Goal: Task Accomplishment & Management: Use online tool/utility

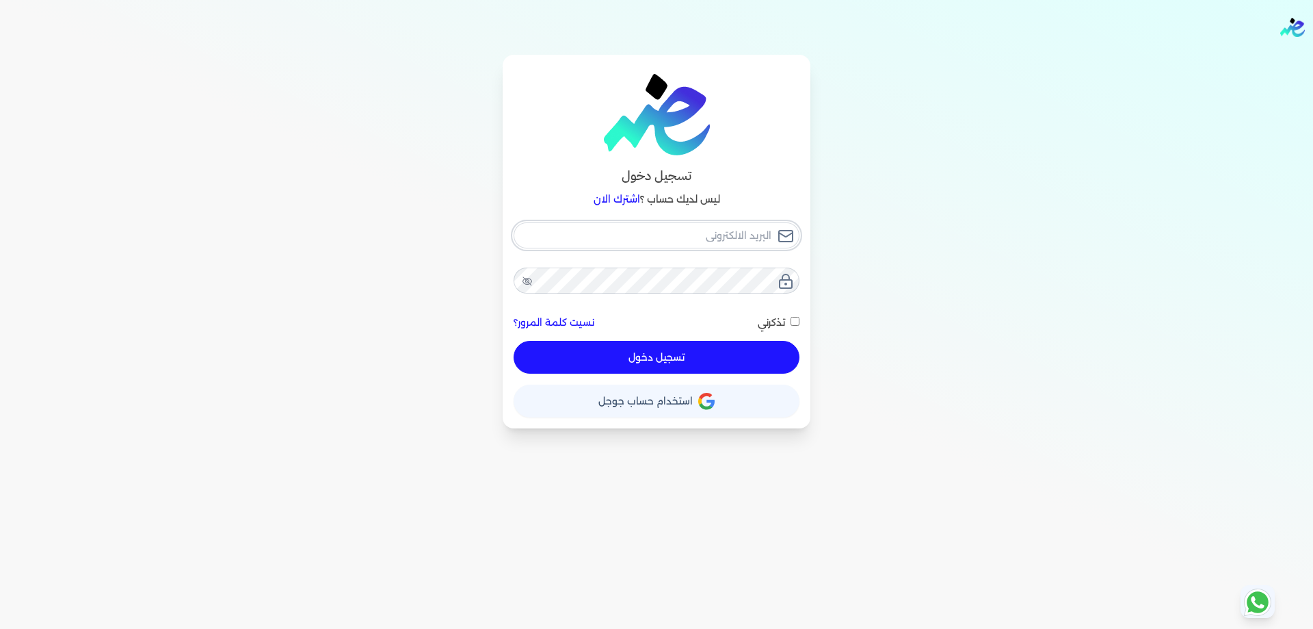
type input "[PERSON_NAME][EMAIL_ADDRESS][DOMAIN_NAME]"
click at [701, 366] on button "تسجيل دخول" at bounding box center [657, 357] width 286 height 33
checkbox input "false"
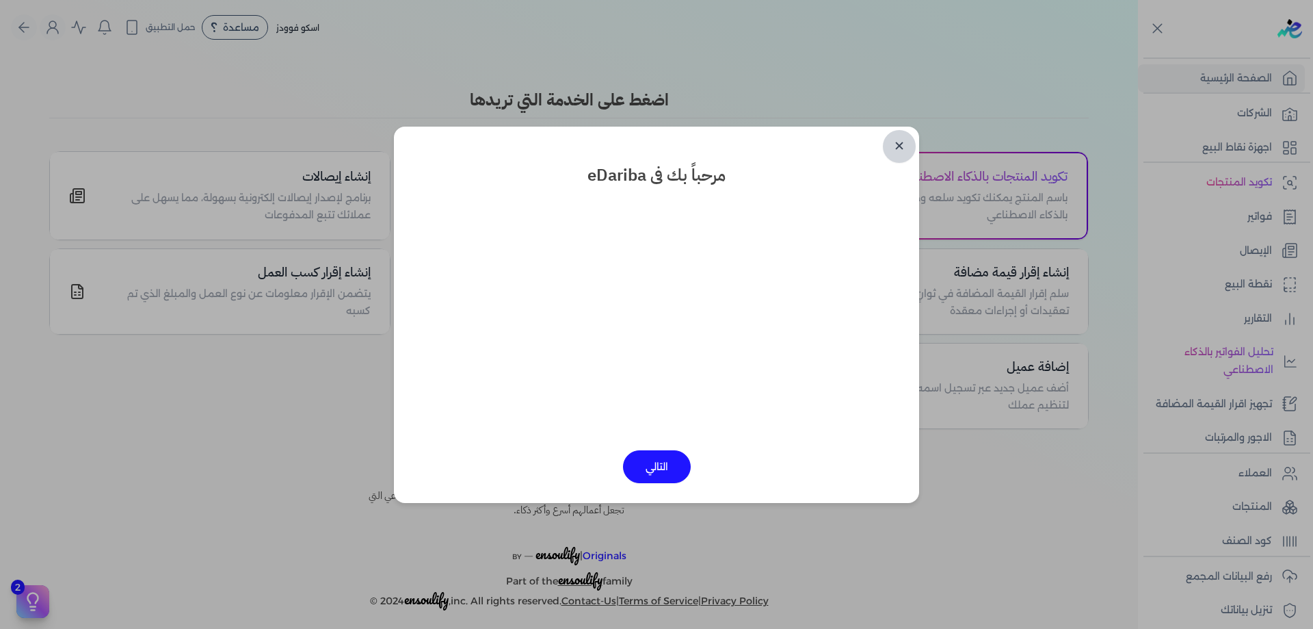
click at [902, 155] on link "✕" at bounding box center [899, 146] width 33 height 33
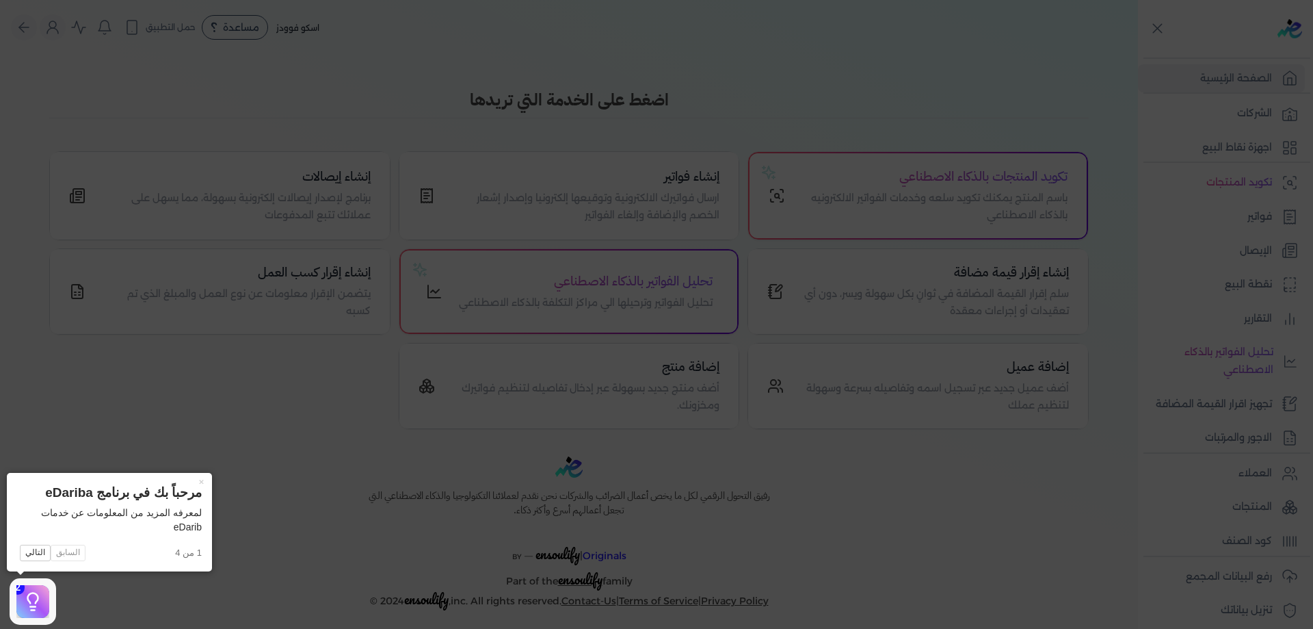
click at [472, 571] on icon at bounding box center [656, 314] width 1313 height 629
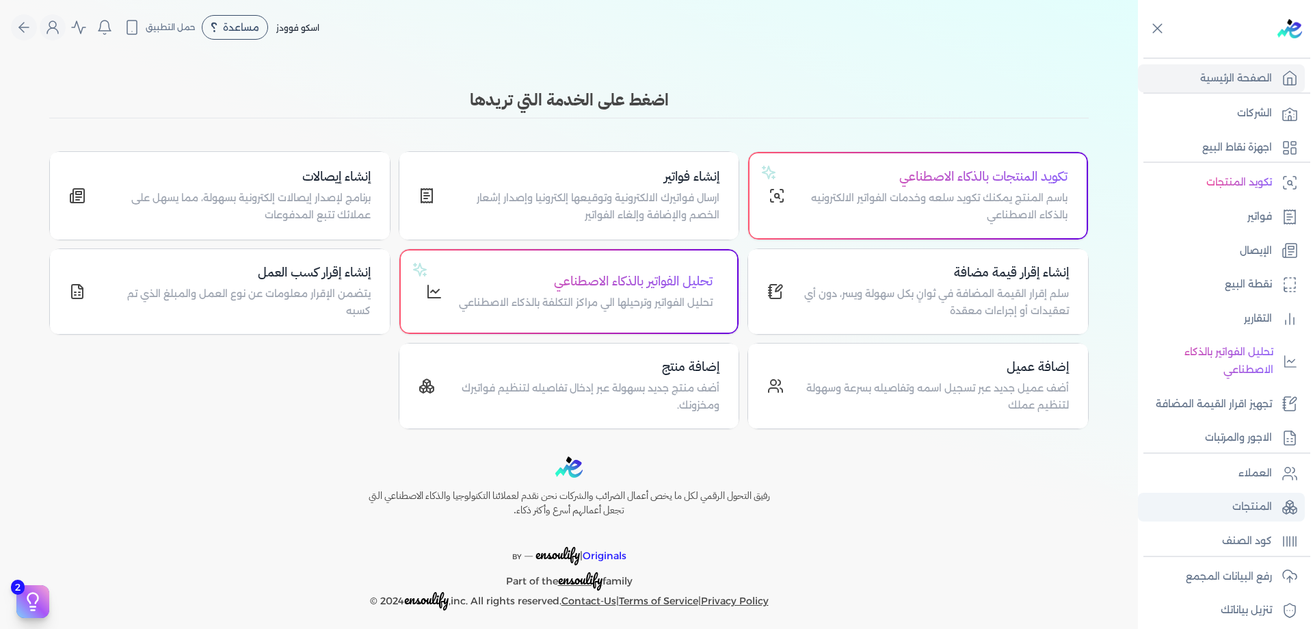
click at [1272, 499] on p "المنتجات" at bounding box center [1253, 507] width 40 height 18
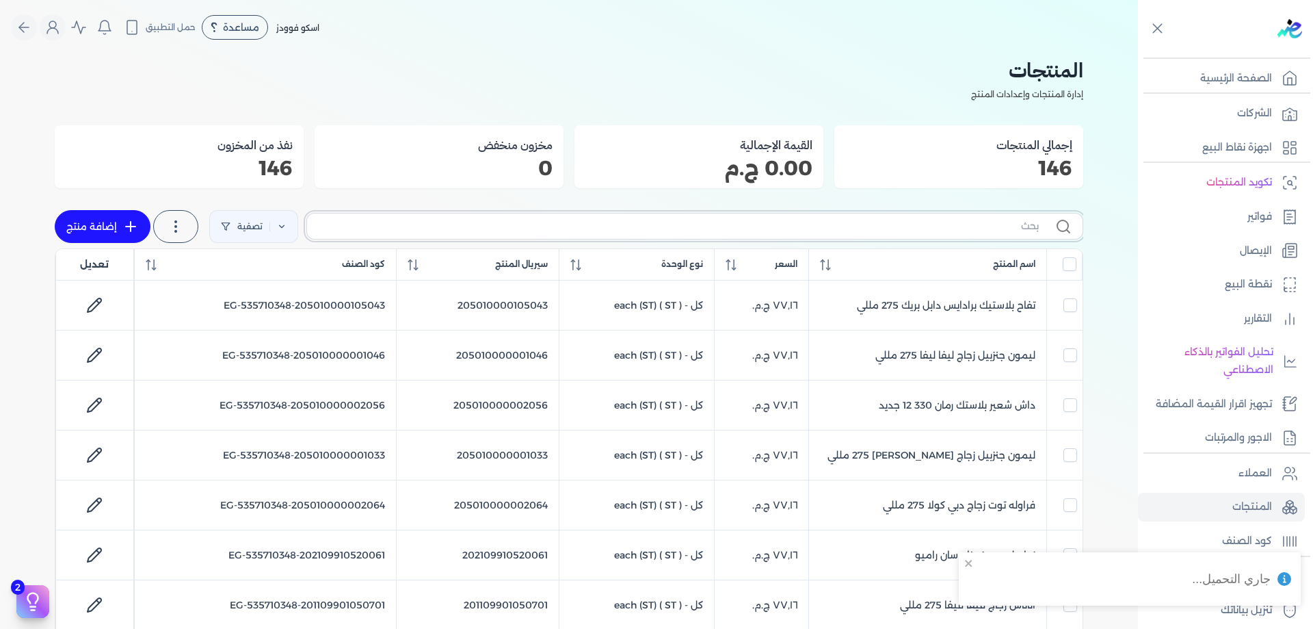
click at [717, 229] on input "text" at bounding box center [678, 226] width 721 height 14
paste input "205010000105000"
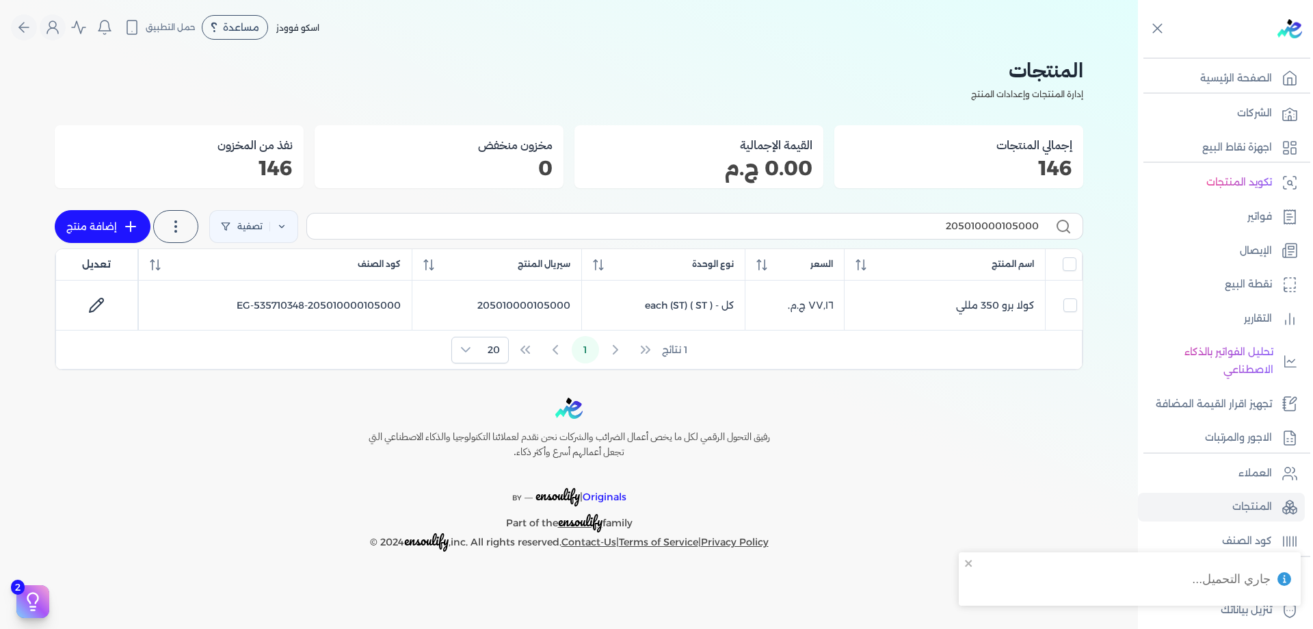
click at [960, 237] on label "205010000105000" at bounding box center [694, 226] width 777 height 26
click at [960, 233] on input "205010000105000" at bounding box center [678, 226] width 721 height 14
click at [960, 231] on input "205010000105000" at bounding box center [678, 226] width 721 height 14
paste input "002051"
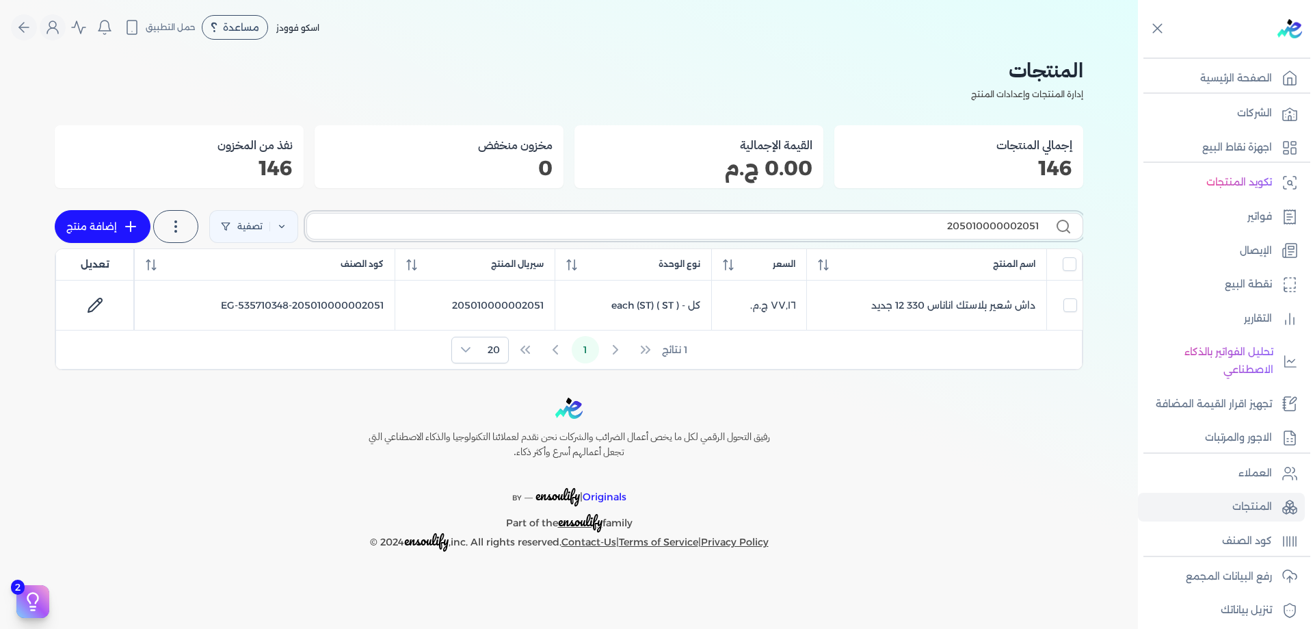
click at [956, 230] on input "205010000002051" at bounding box center [678, 226] width 721 height 14
paste input "105003"
click at [975, 211] on div "205010000105003 تصفية استخرج المنتجات إضافة منتج" at bounding box center [569, 227] width 1029 height 44
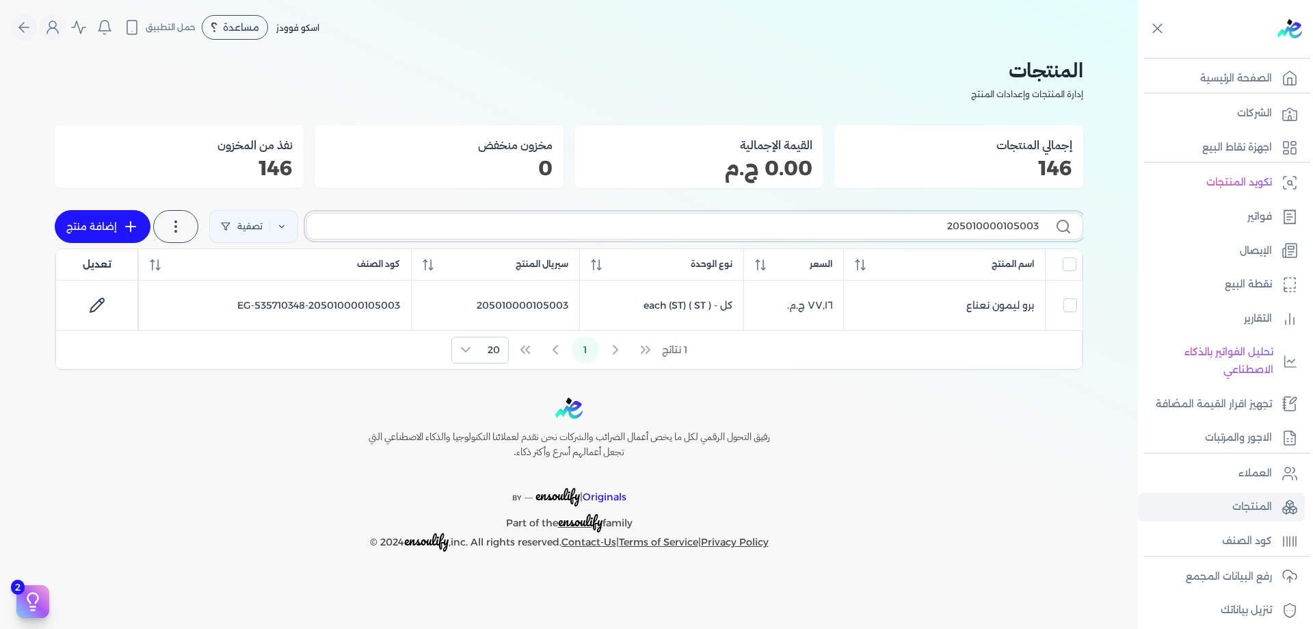
click at [977, 226] on input "205010000105003" at bounding box center [678, 226] width 721 height 14
paste input "002052"
click at [939, 232] on input "205010000002052" at bounding box center [678, 226] width 721 height 14
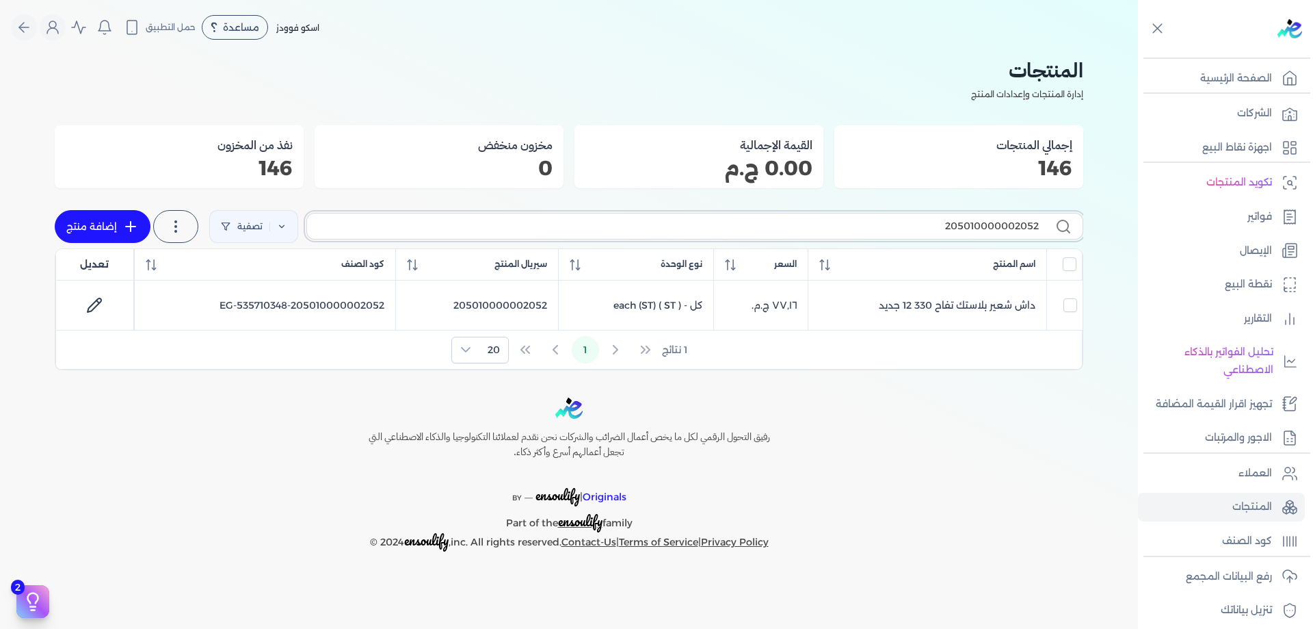
click at [939, 232] on input "205010000002052" at bounding box center [678, 226] width 721 height 14
paste input "410990101040"
click at [1019, 218] on label "204109901010402" at bounding box center [694, 226] width 777 height 26
click at [1019, 219] on input "204109901010402" at bounding box center [678, 226] width 721 height 14
click at [1019, 218] on label "204109901010402" at bounding box center [694, 226] width 777 height 26
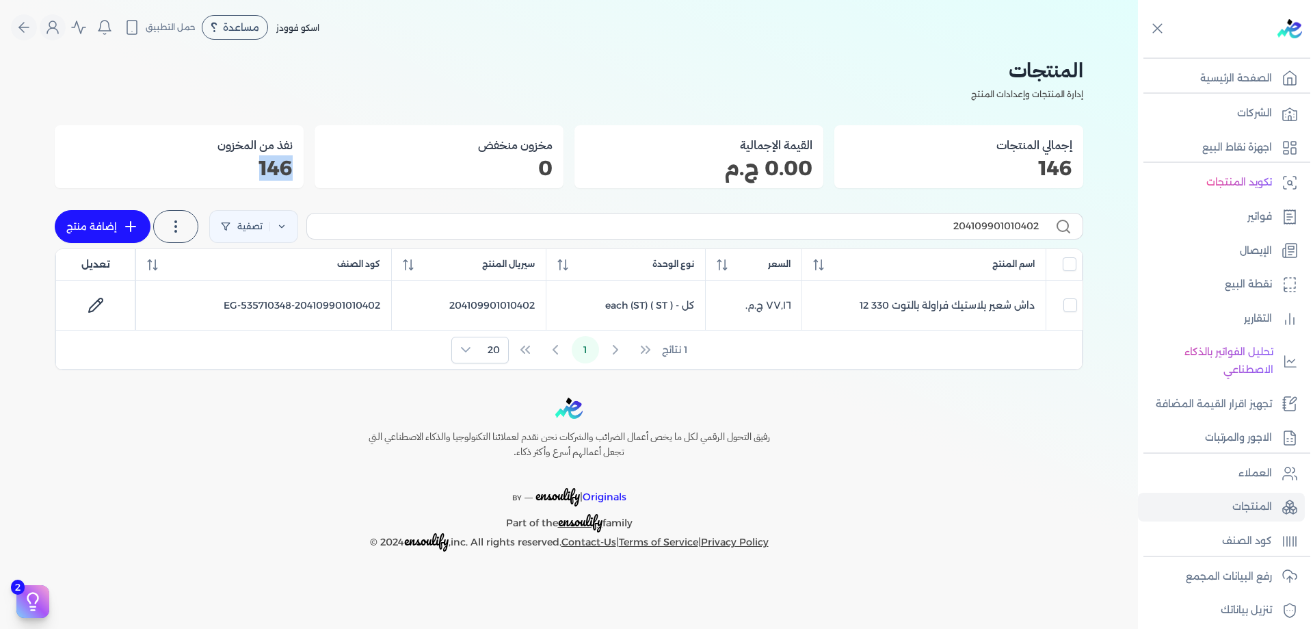
click at [1019, 219] on input "204109901010402" at bounding box center [678, 226] width 721 height 14
click at [1021, 223] on input "204109901010402" at bounding box center [678, 226] width 721 height 14
paste input "5010000002049"
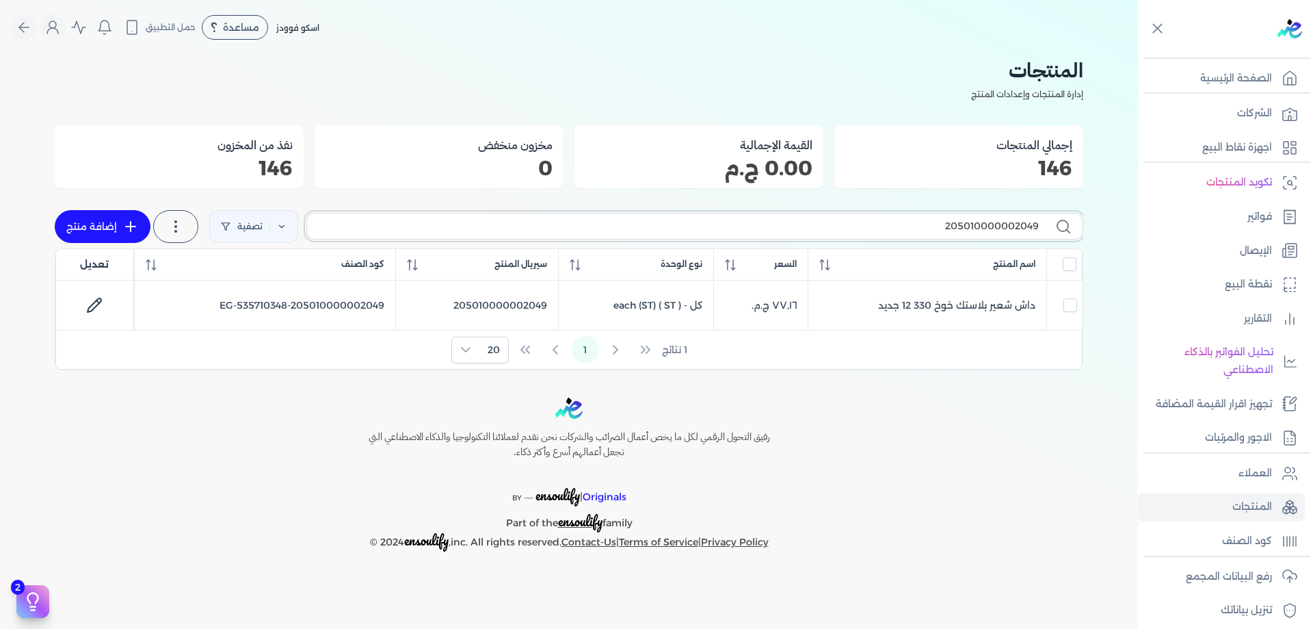
click at [967, 226] on input "205010000002049" at bounding box center [678, 226] width 721 height 14
paste input "55"
click at [996, 231] on input "205010000002055" at bounding box center [678, 226] width 721 height 14
click at [996, 233] on input "205010000002055" at bounding box center [678, 226] width 721 height 14
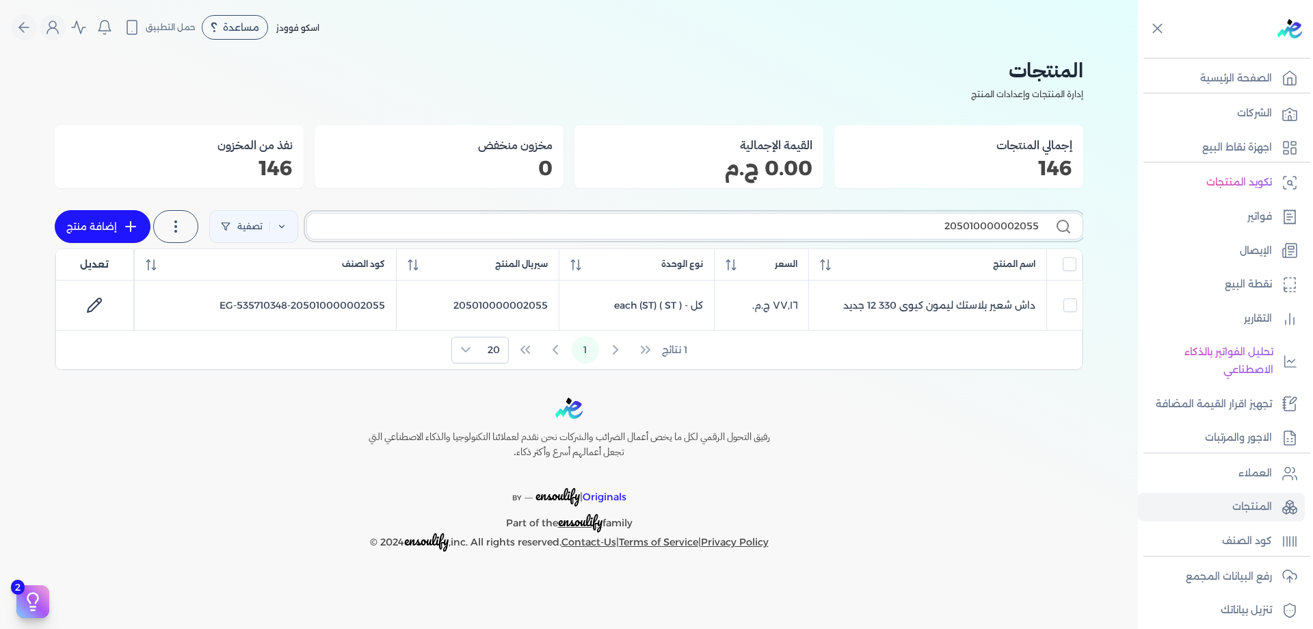
paste input "3"
type input "205010000002053"
click at [1266, 573] on p "رفع البيانات المجمع" at bounding box center [1229, 577] width 86 height 18
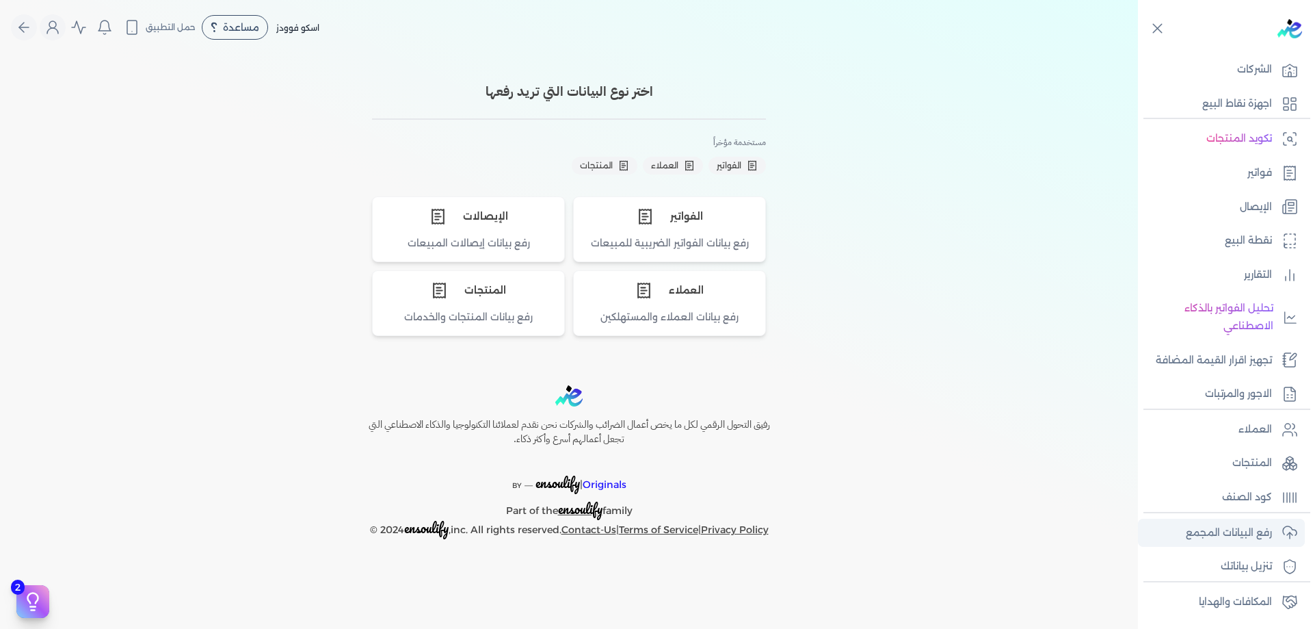
scroll to position [46, 0]
click at [1268, 540] on link "رفع البيانات المجمع" at bounding box center [1221, 530] width 167 height 29
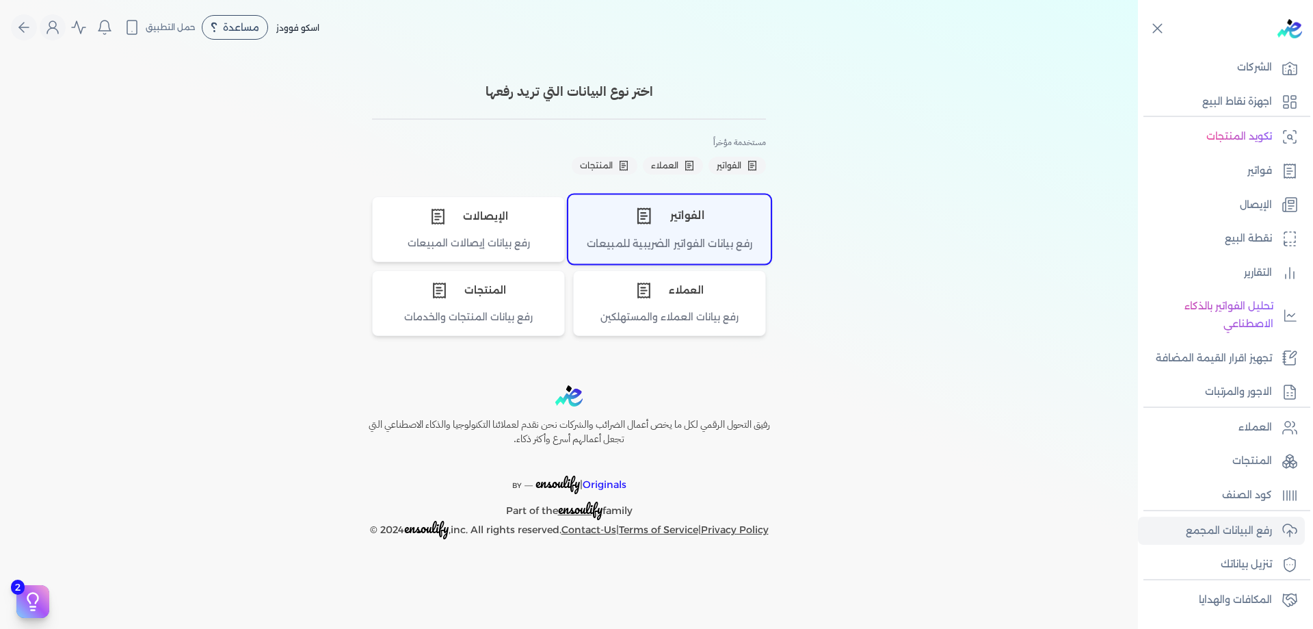
click at [703, 240] on div "رفع بيانات الفواتير الضريبية للمبيعات" at bounding box center [669, 249] width 201 height 27
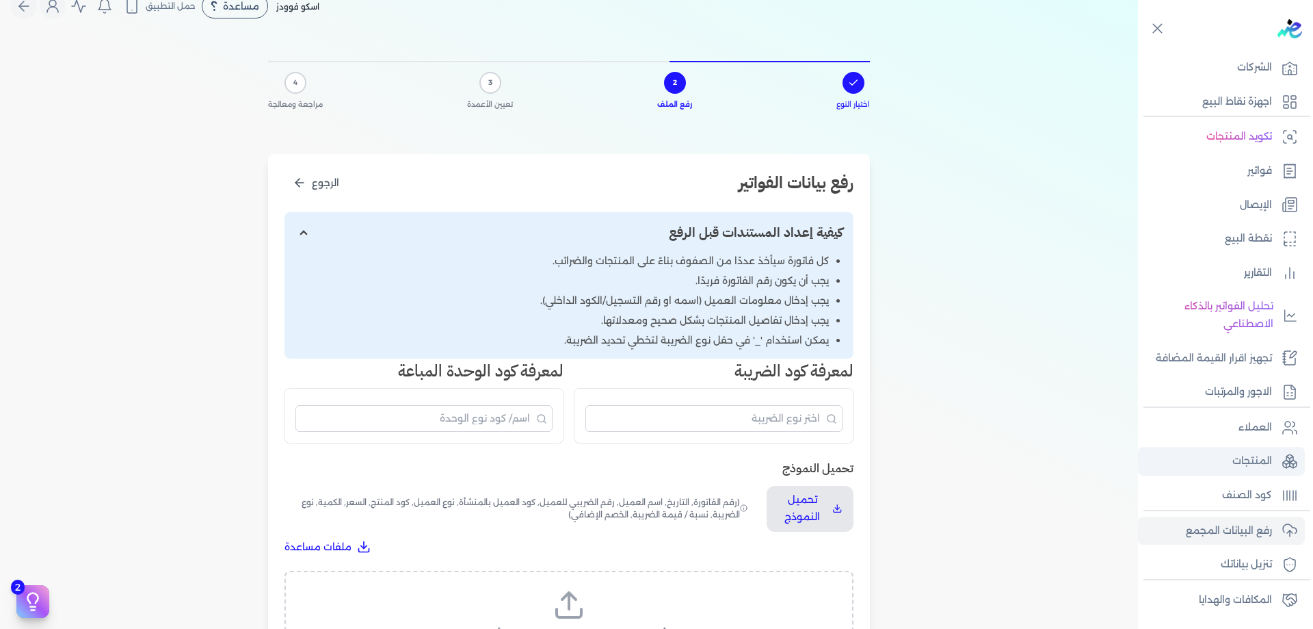
scroll to position [0, 0]
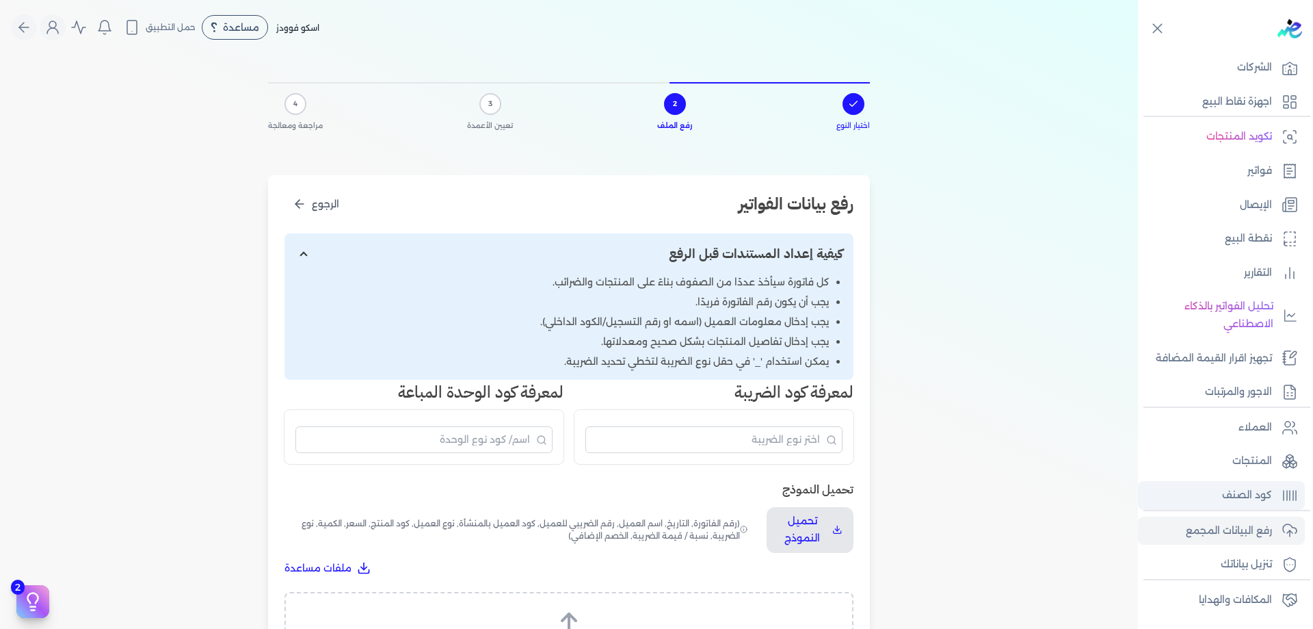
click at [1212, 501] on link "كود الصنف" at bounding box center [1221, 495] width 167 height 29
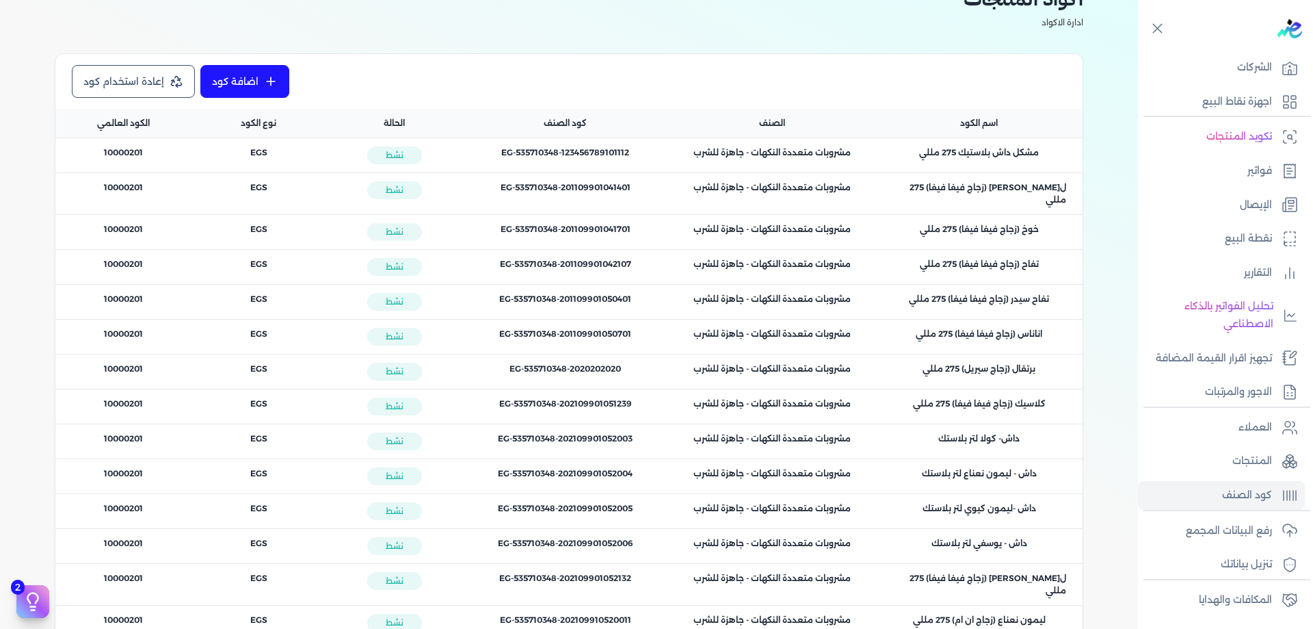
scroll to position [68, 0]
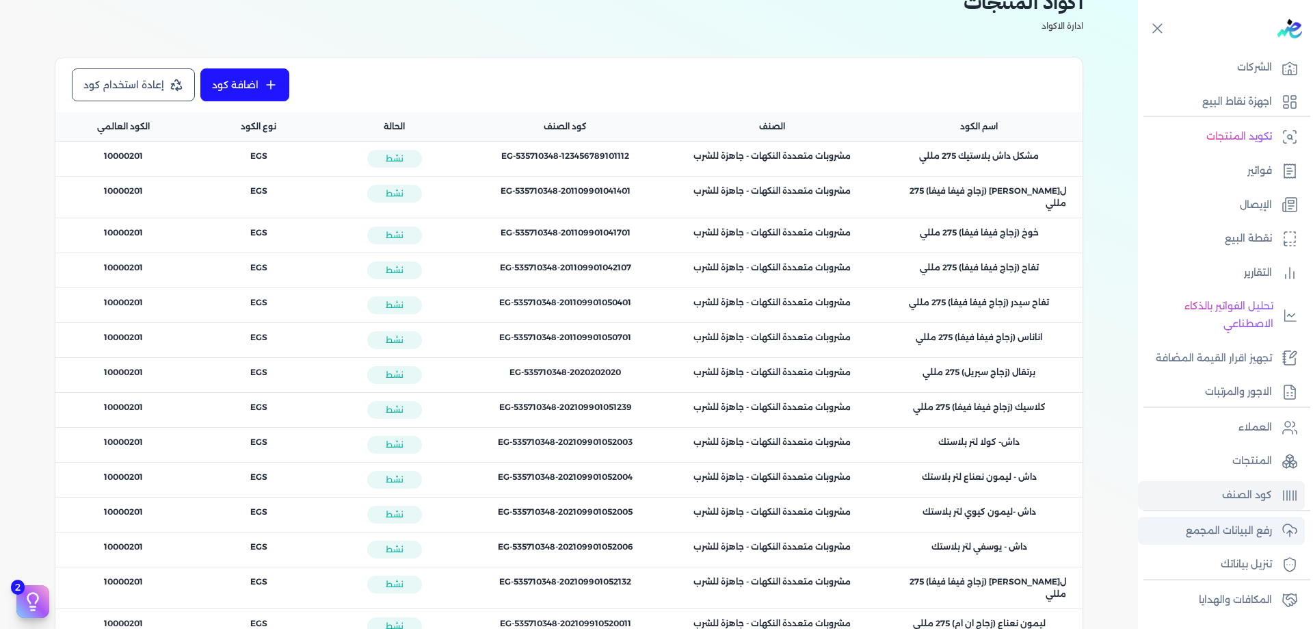
click at [1274, 525] on link "رفع البيانات المجمع" at bounding box center [1221, 530] width 167 height 29
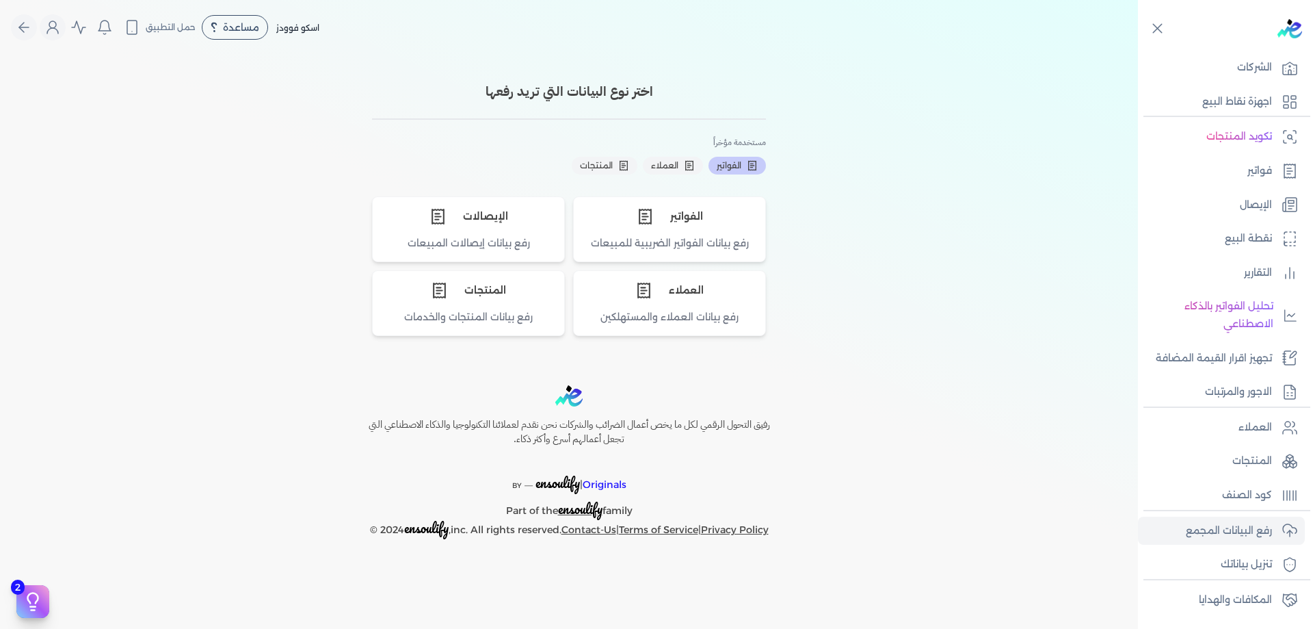
click at [741, 169] on span "الفواتير" at bounding box center [729, 165] width 25 height 12
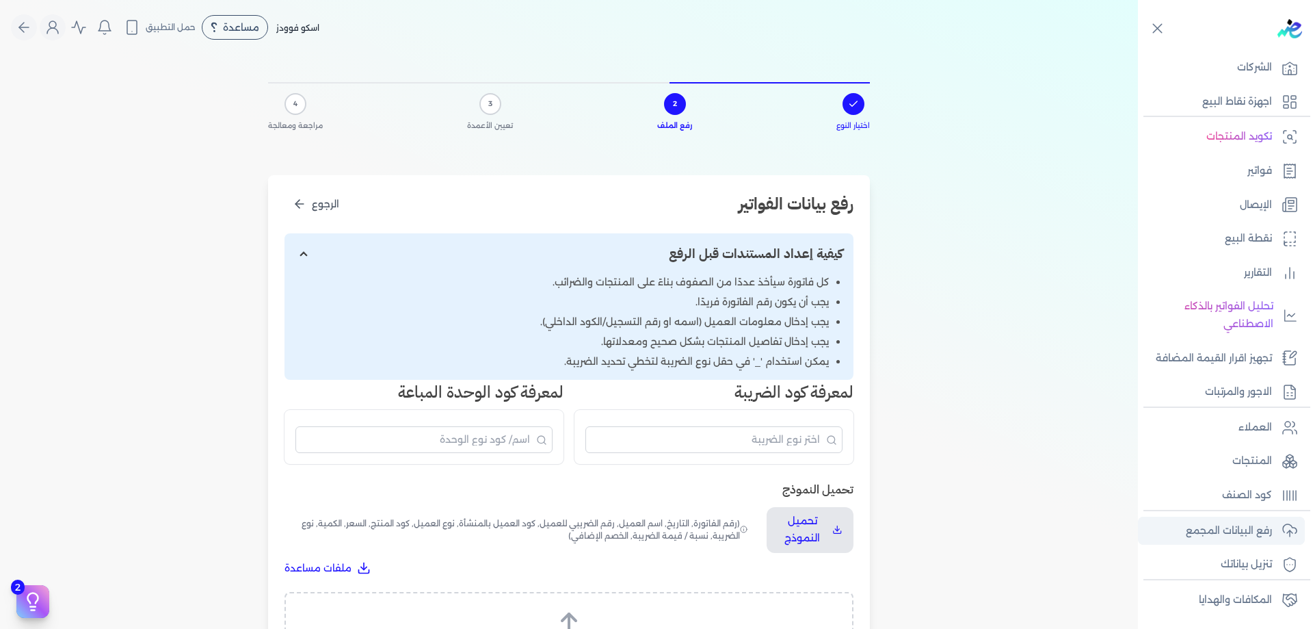
click at [1290, 501] on icon at bounding box center [1290, 495] width 16 height 16
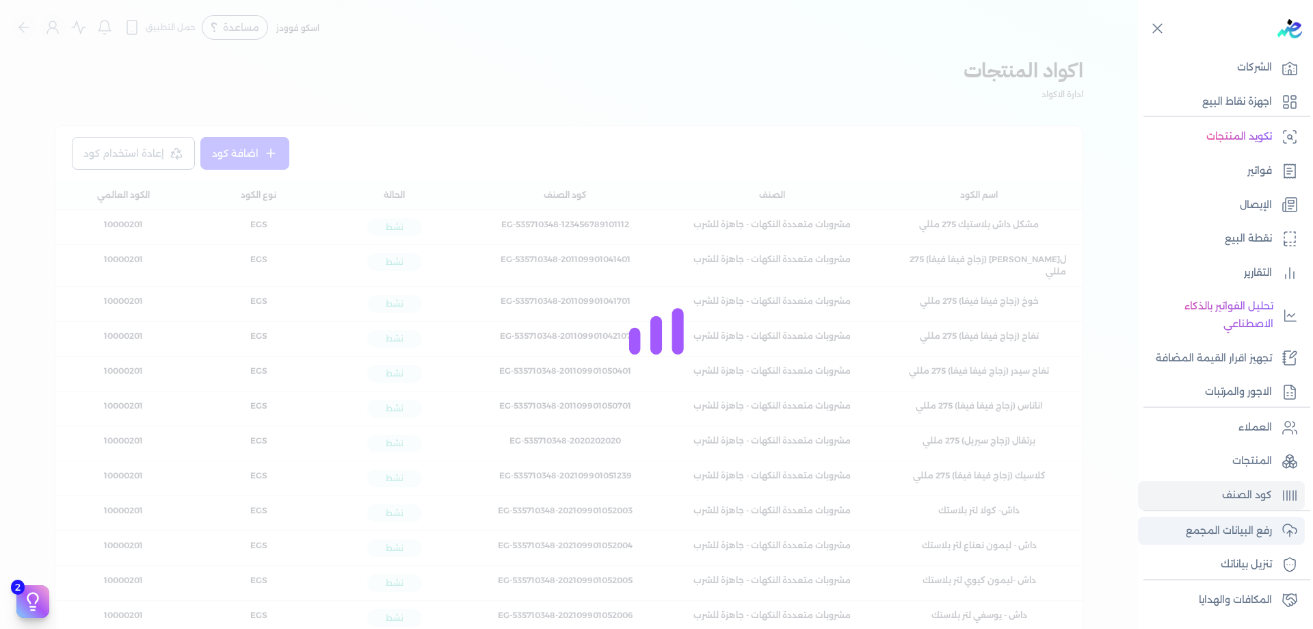
click at [1280, 532] on link "رفع البيانات المجمع" at bounding box center [1221, 530] width 167 height 29
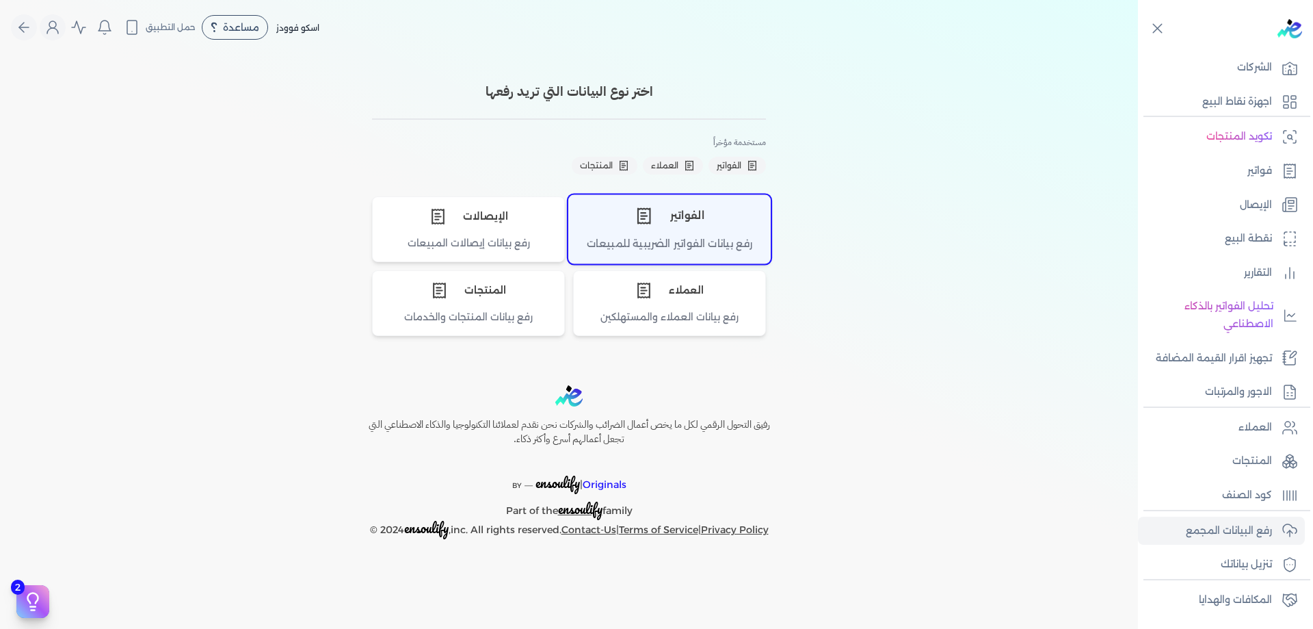
click at [735, 242] on div "رفع بيانات الفواتير الضريبية للمبيعات" at bounding box center [669, 249] width 201 height 27
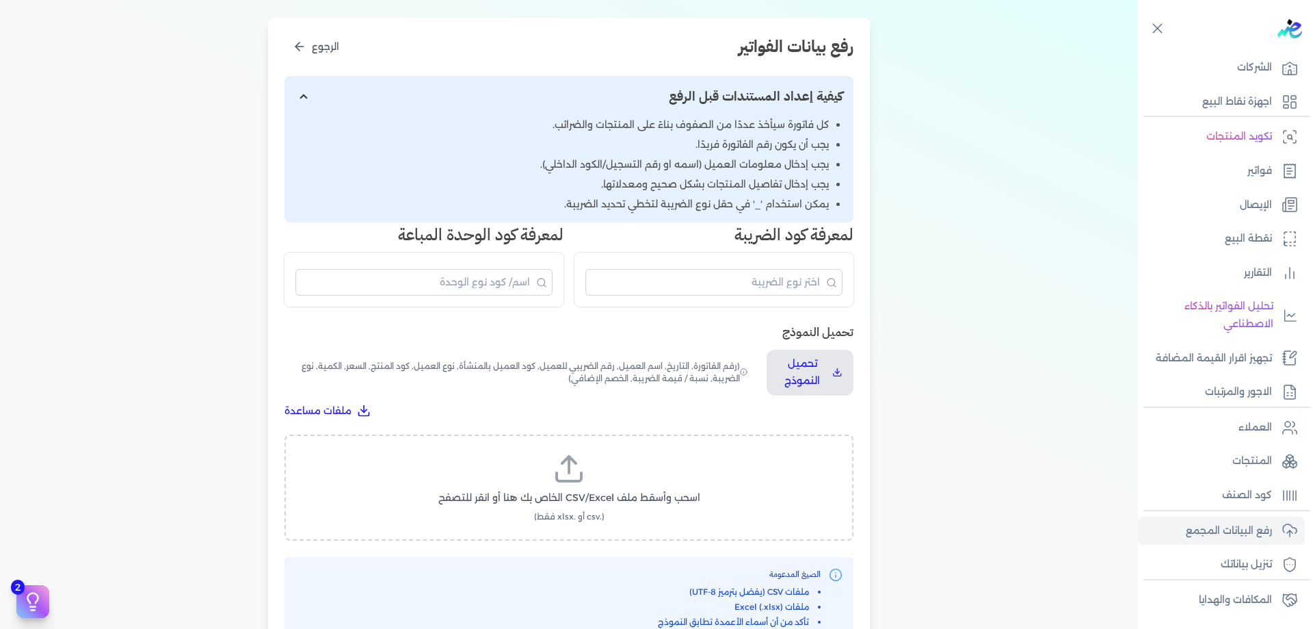
scroll to position [183, 0]
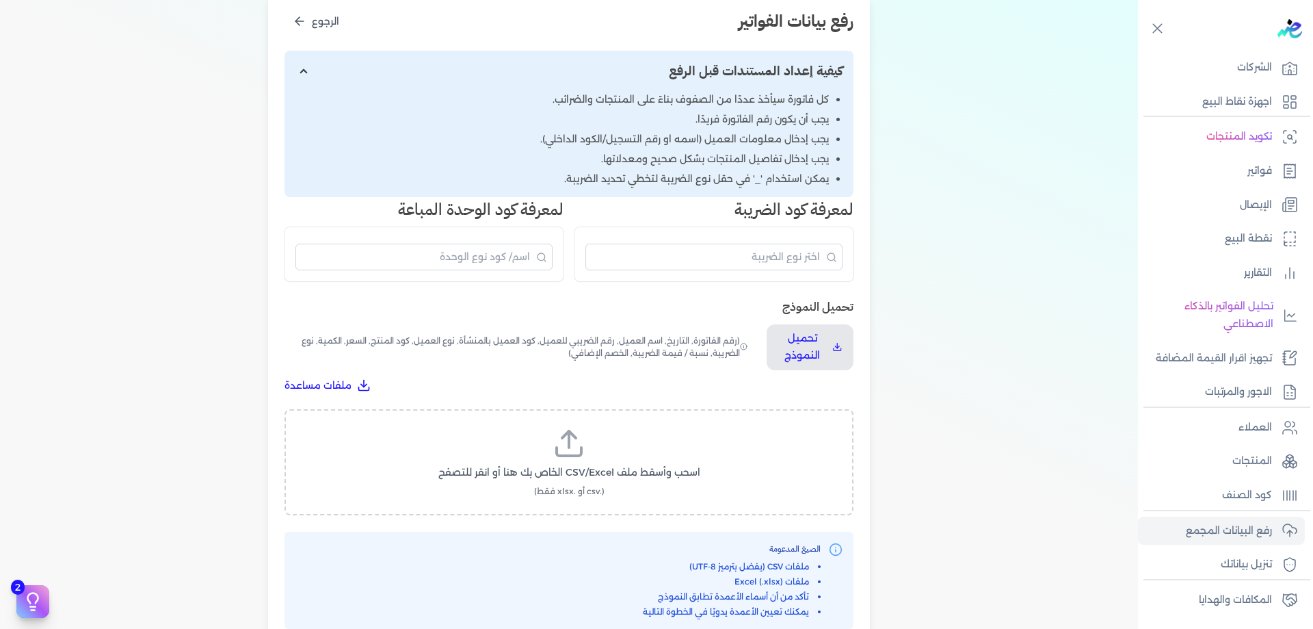
click at [622, 456] on label "اسحب وأسقط ملف CSV/Excel الخاص بك هنا أو انقر للتصفح (.csv أو .xlsx فقط)" at bounding box center [569, 462] width 534 height 70
click at [0, 0] on input "اسحب وأسقط ملف CSV/Excel الخاص بك هنا أو انقر للتصفح (.csv أو .xlsx فقط)" at bounding box center [0, 0] width 0 height 0
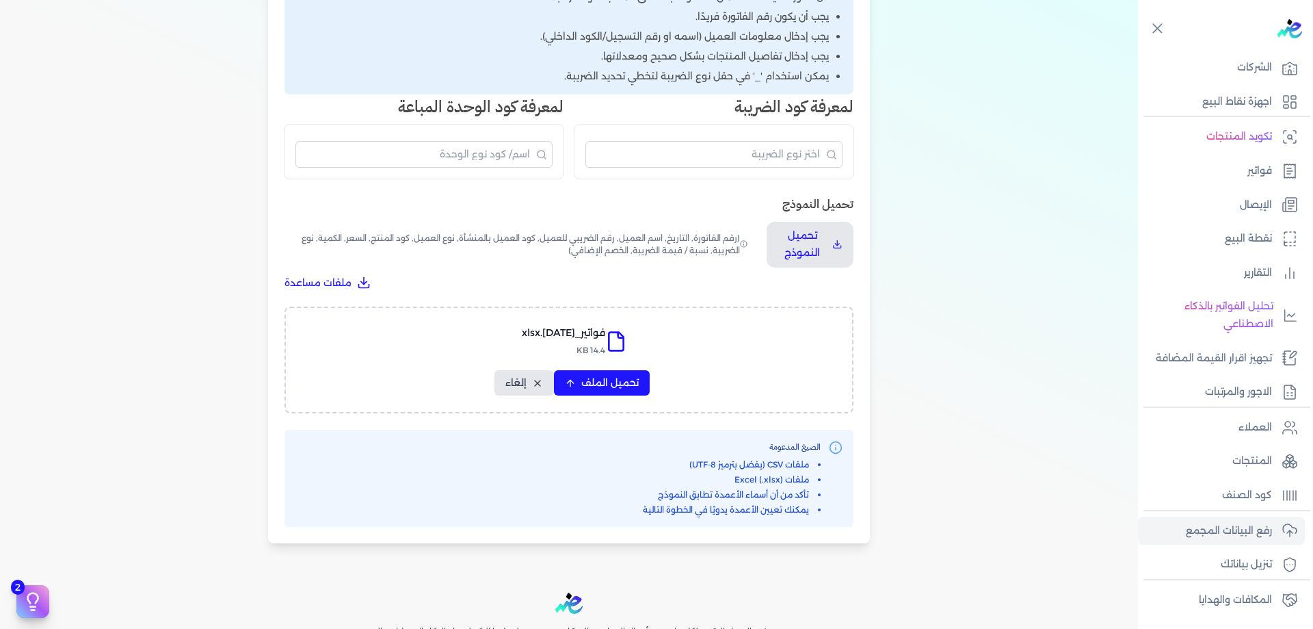
scroll to position [296, 0]
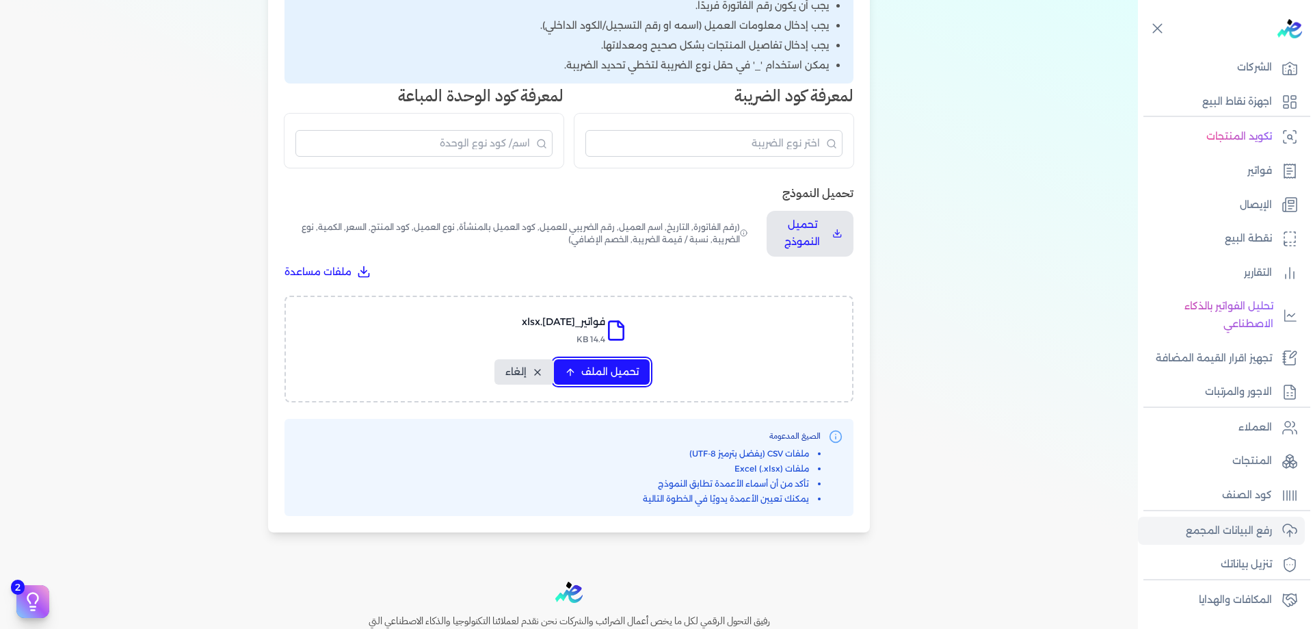
click at [612, 367] on span "تحميل الملف" at bounding box center [609, 372] width 57 height 14
select select "رقم الفاتورة"
select select "الرقم الضريبي"
select select "الرقم التسلسلي الداخلي"
select select "سيريال المنتج"
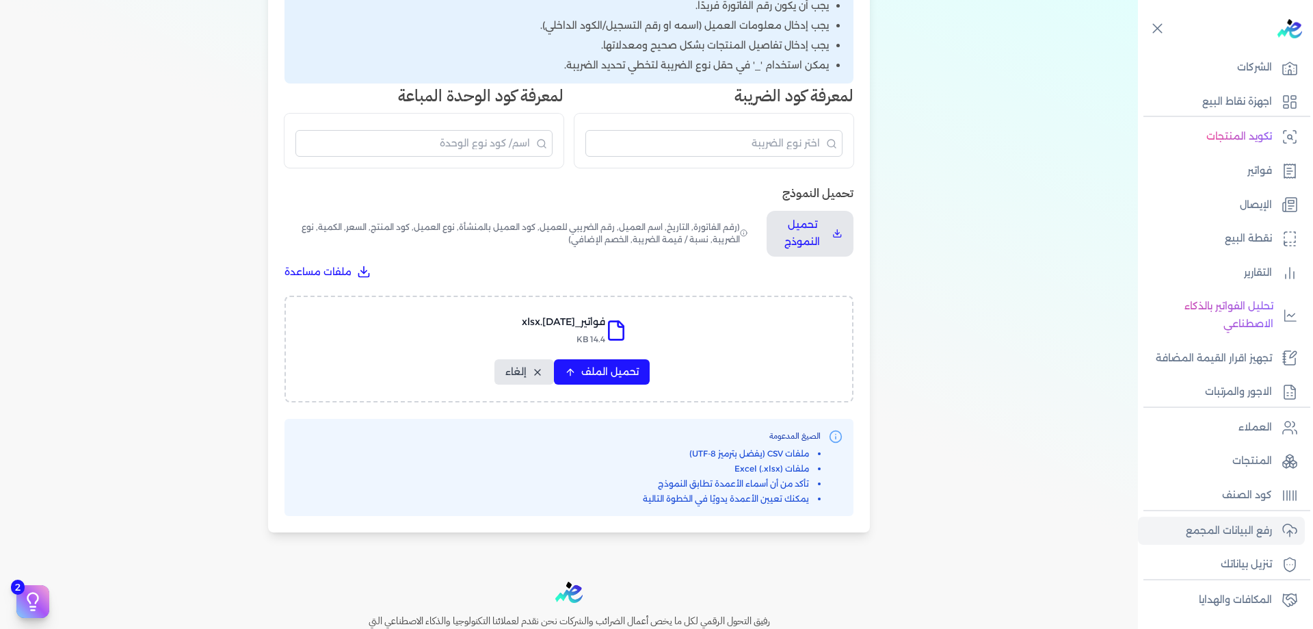
select select "السعر"
select select "الكمية"
select select "خصم"
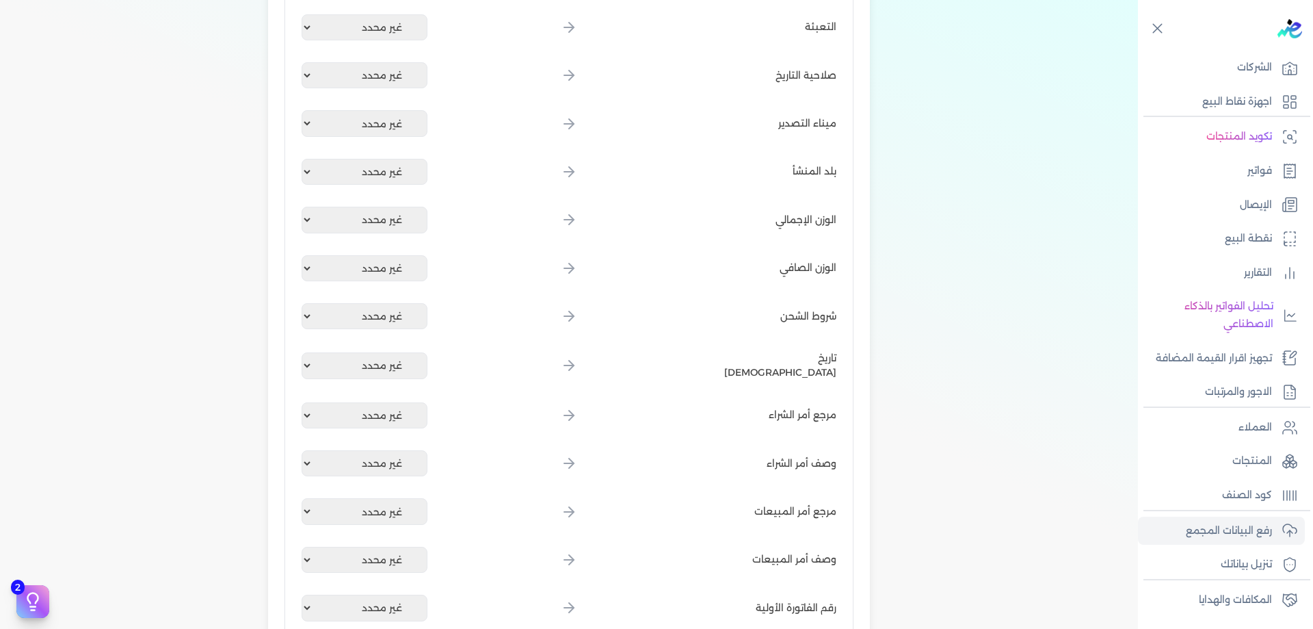
scroll to position [1666, 0]
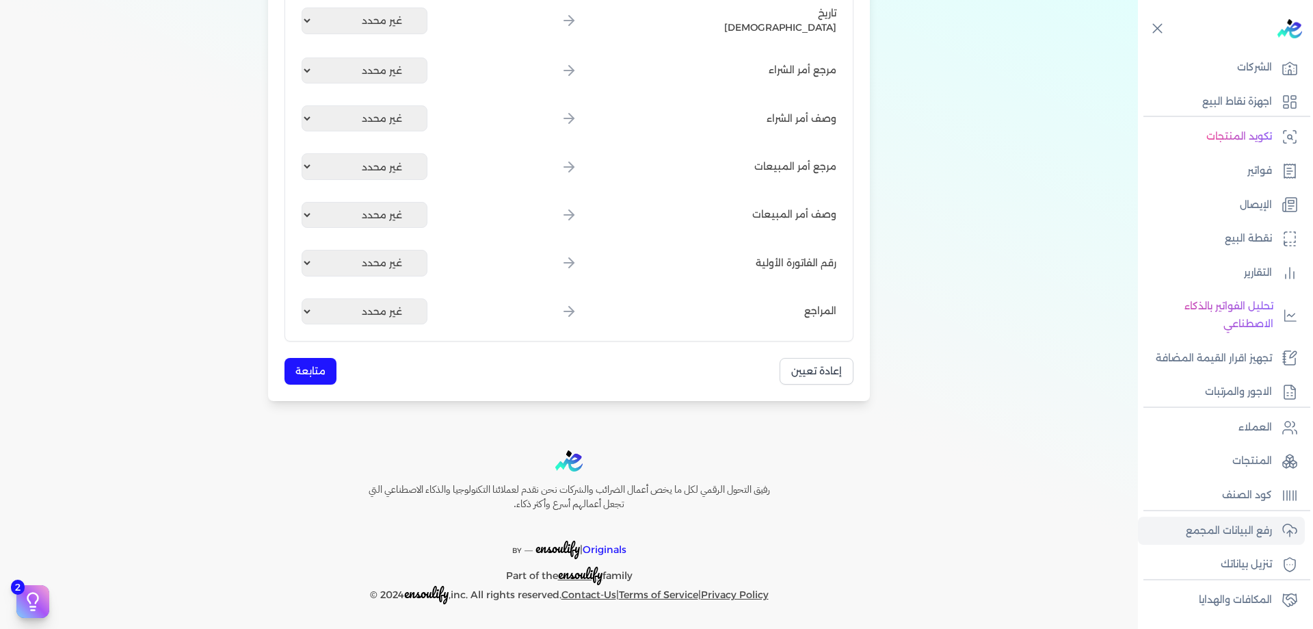
click at [309, 380] on button "متابعة" at bounding box center [311, 371] width 52 height 27
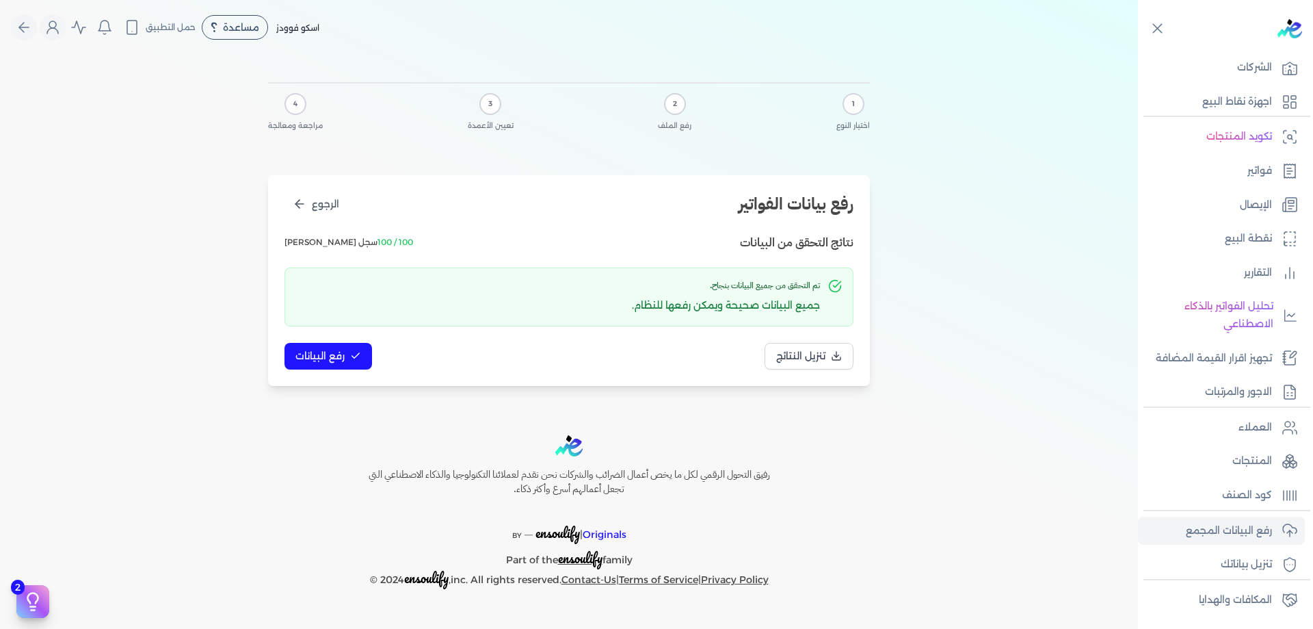
scroll to position [0, 0]
click at [356, 361] on icon at bounding box center [355, 355] width 11 height 11
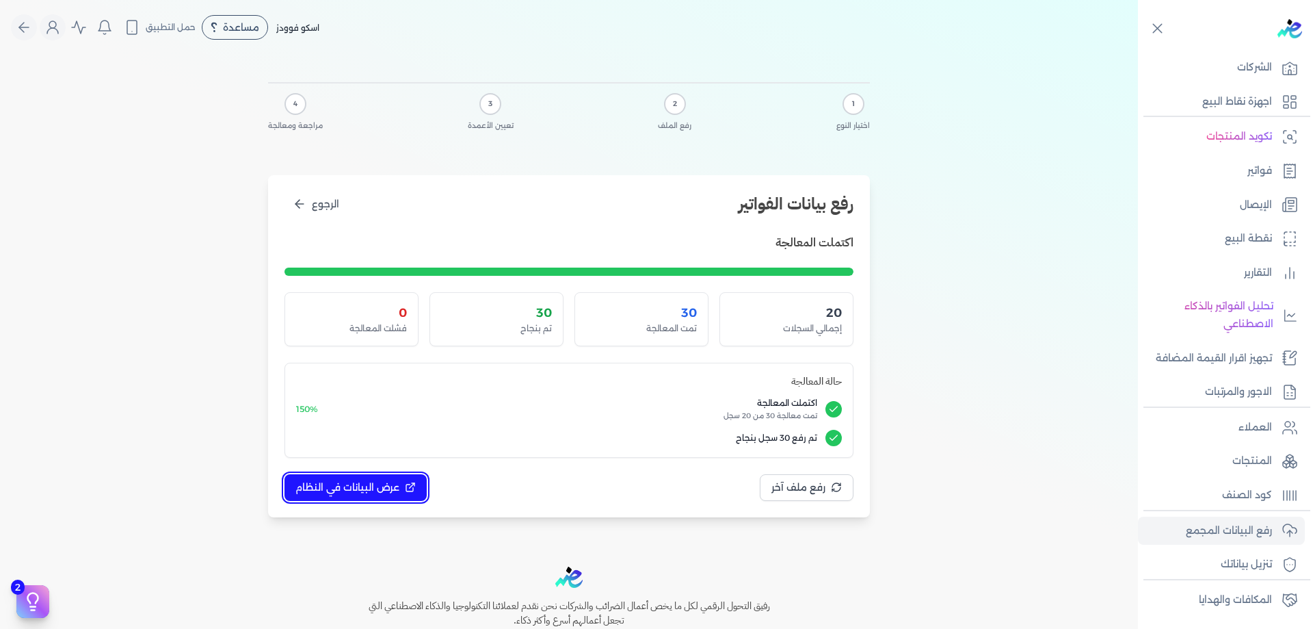
click at [400, 481] on span "عرض البيانات في النظام" at bounding box center [348, 487] width 104 height 14
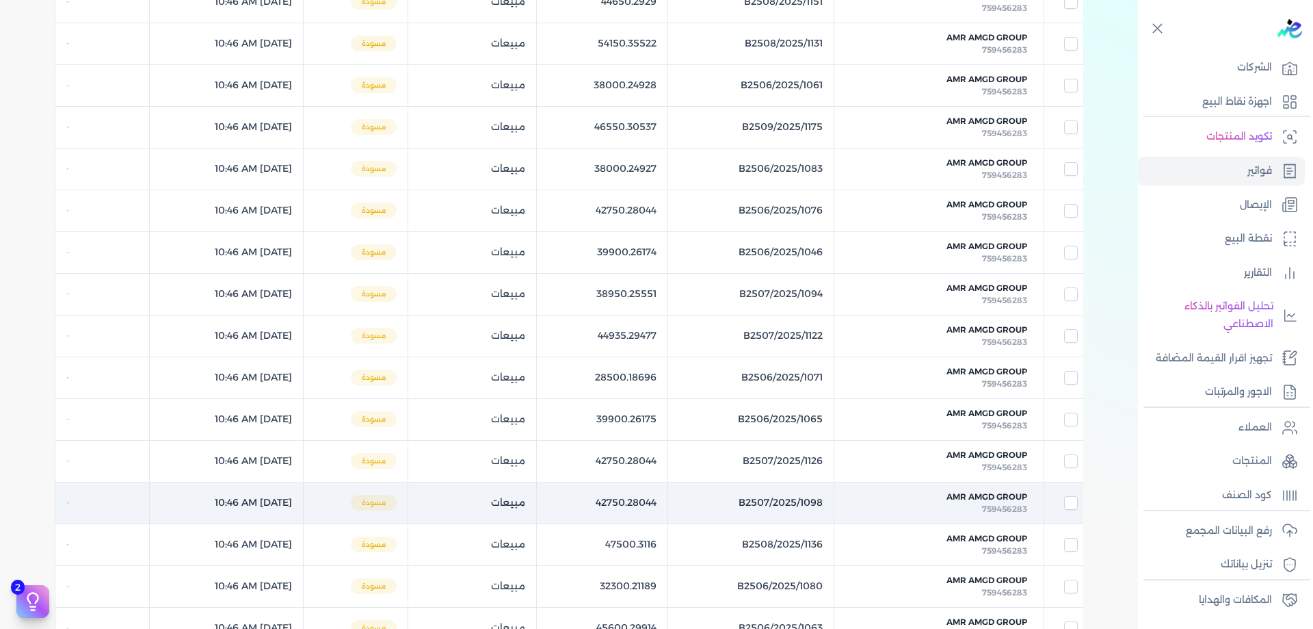
scroll to position [697, 0]
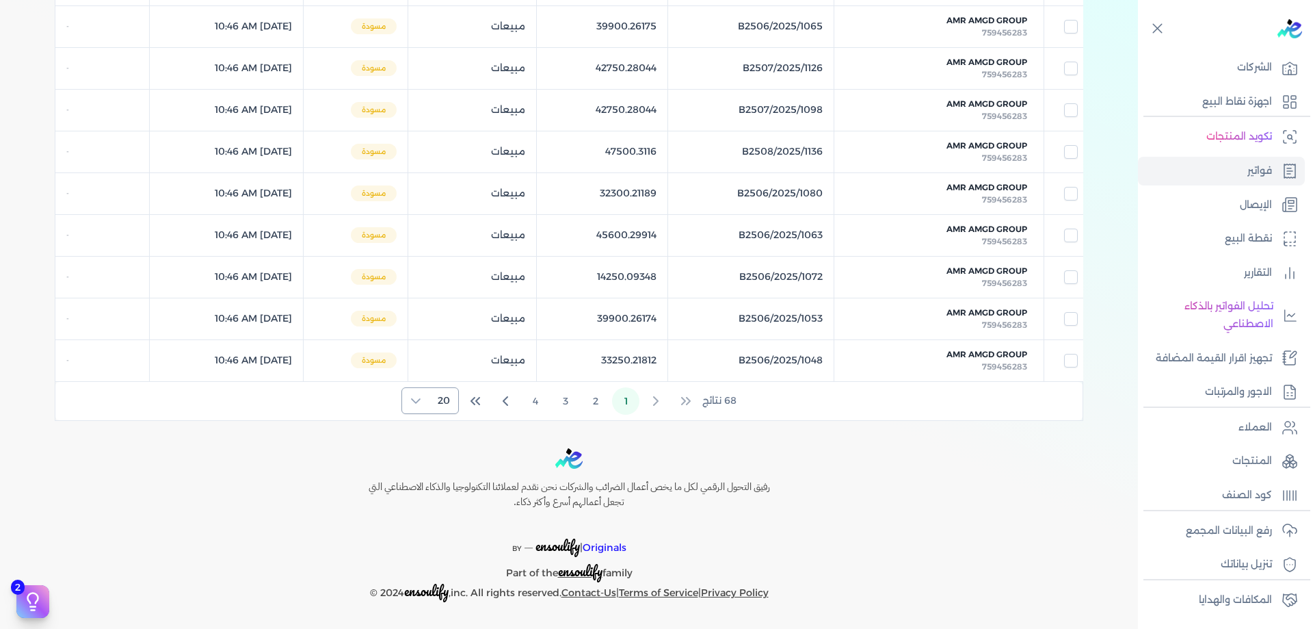
click at [445, 400] on span "20" at bounding box center [444, 400] width 29 height 25
click at [441, 483] on span "100" at bounding box center [441, 485] width 17 height 14
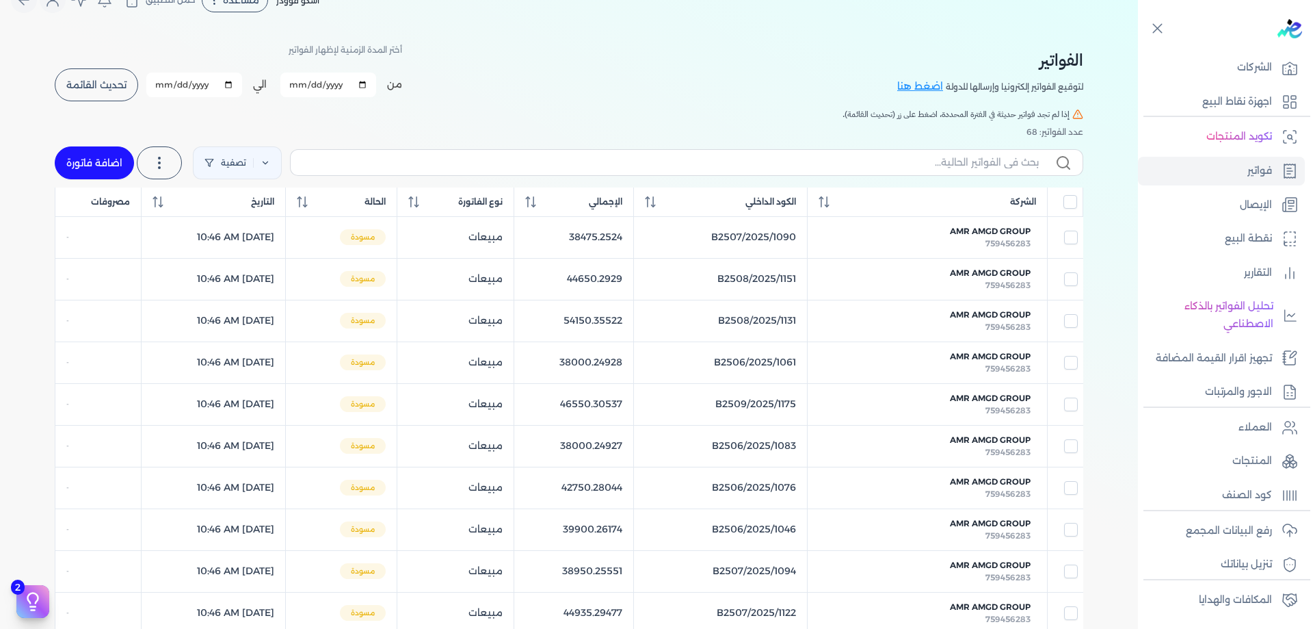
scroll to position [0, 0]
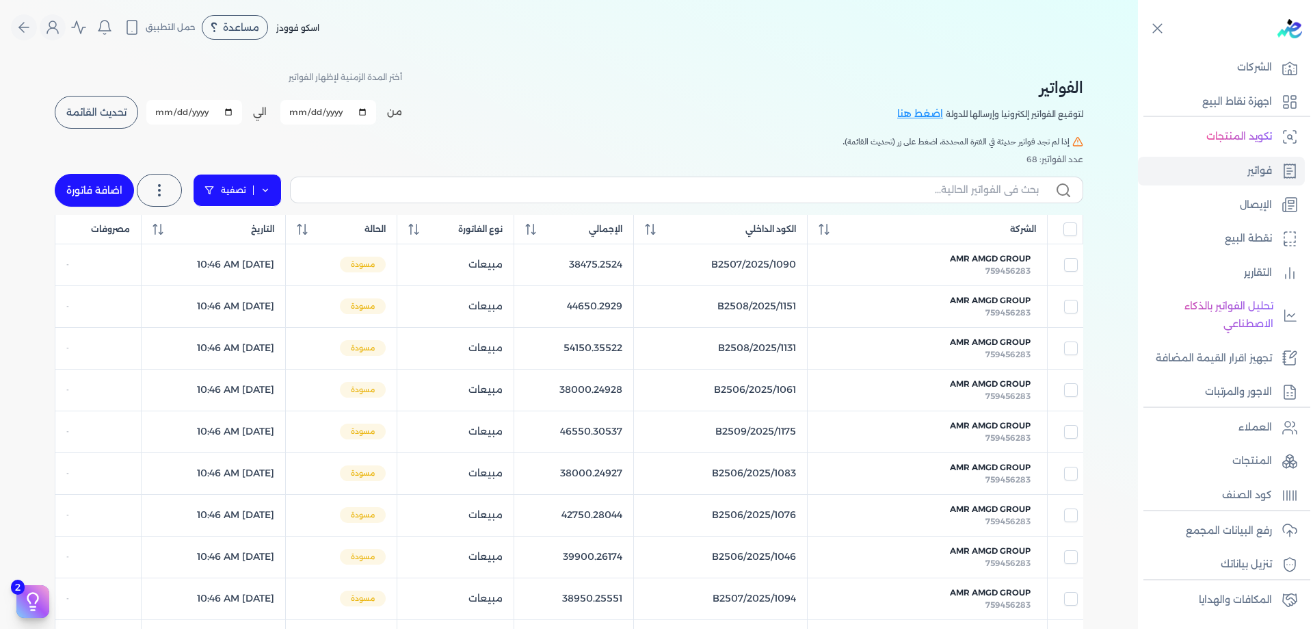
click at [259, 187] on link "تصفية" at bounding box center [237, 190] width 89 height 33
click at [255, 229] on button "اضافة تصفية" at bounding box center [246, 233] width 83 height 16
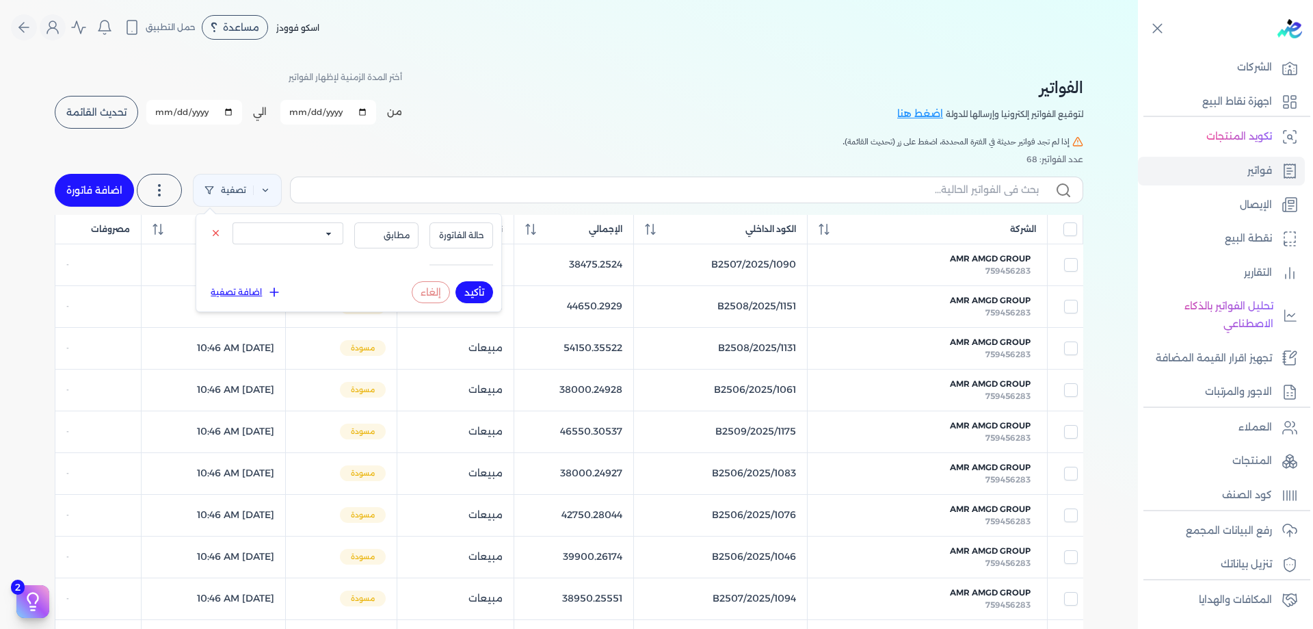
click at [285, 240] on select "الكل مقبولة غير مقبولة مسجلة ملغية مرفوضة مسودة" at bounding box center [288, 233] width 111 height 22
select select "draft"
click at [233, 222] on select "الكل مقبولة غير مقبولة مسجلة ملغية مرفوضة مسودة" at bounding box center [288, 233] width 111 height 22
click at [476, 293] on button "تأكيد" at bounding box center [475, 292] width 38 height 22
checkbox input "false"
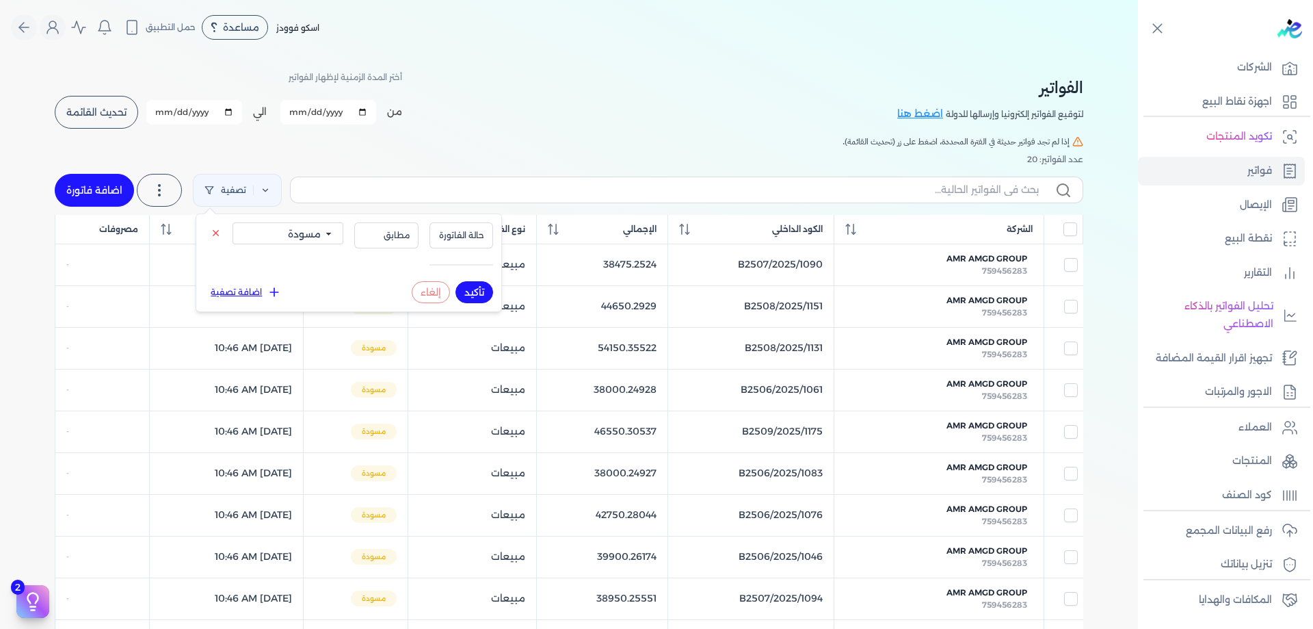
click at [635, 95] on div "الفواتير لتوقيع الفواتير إلكترونيا وإرسالها للدولة اضغط هنا أختر المدة الزمنية …" at bounding box center [569, 99] width 1029 height 62
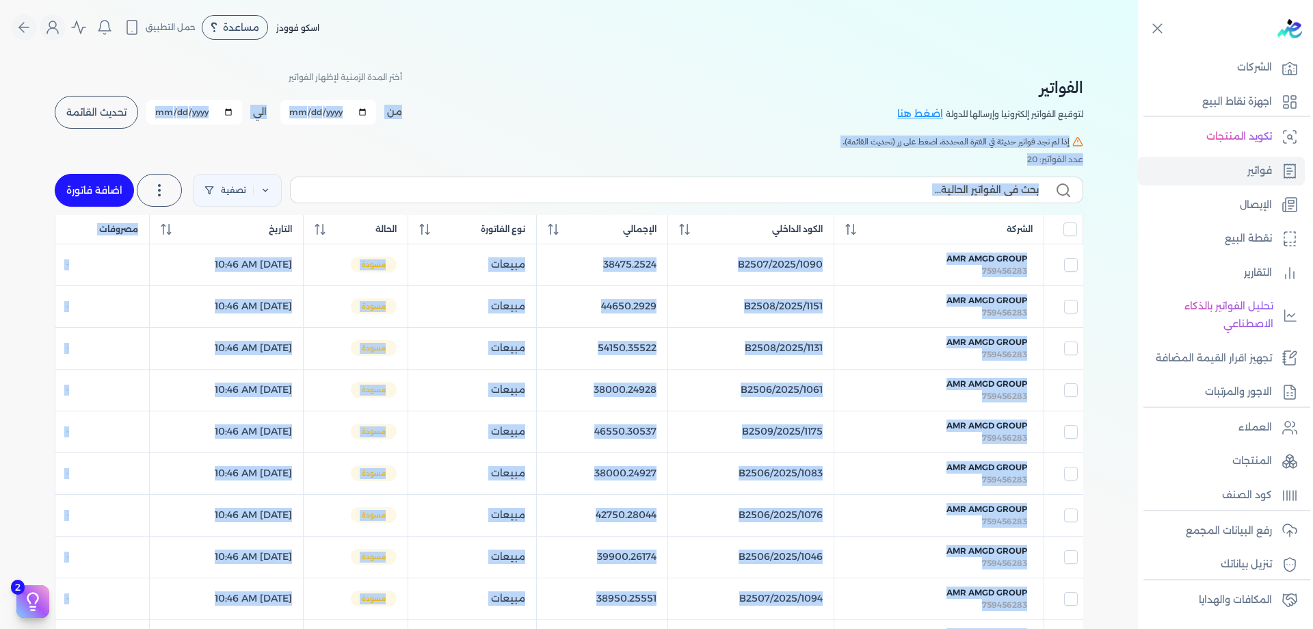
drag, startPoint x: 1071, startPoint y: 399, endPoint x: 459, endPoint y: 120, distance: 672.6
click at [459, 120] on div "الفواتير لتوقيع الفواتير إلكترونيا وإرسالها للدولة اضغط هنا أختر المدة الزمنية …" at bounding box center [569, 586] width 1051 height 1063
copy div "lo ips dolor sitam cons adipi elits doeiu temp incid utlab etdol magnaal eni ad…"
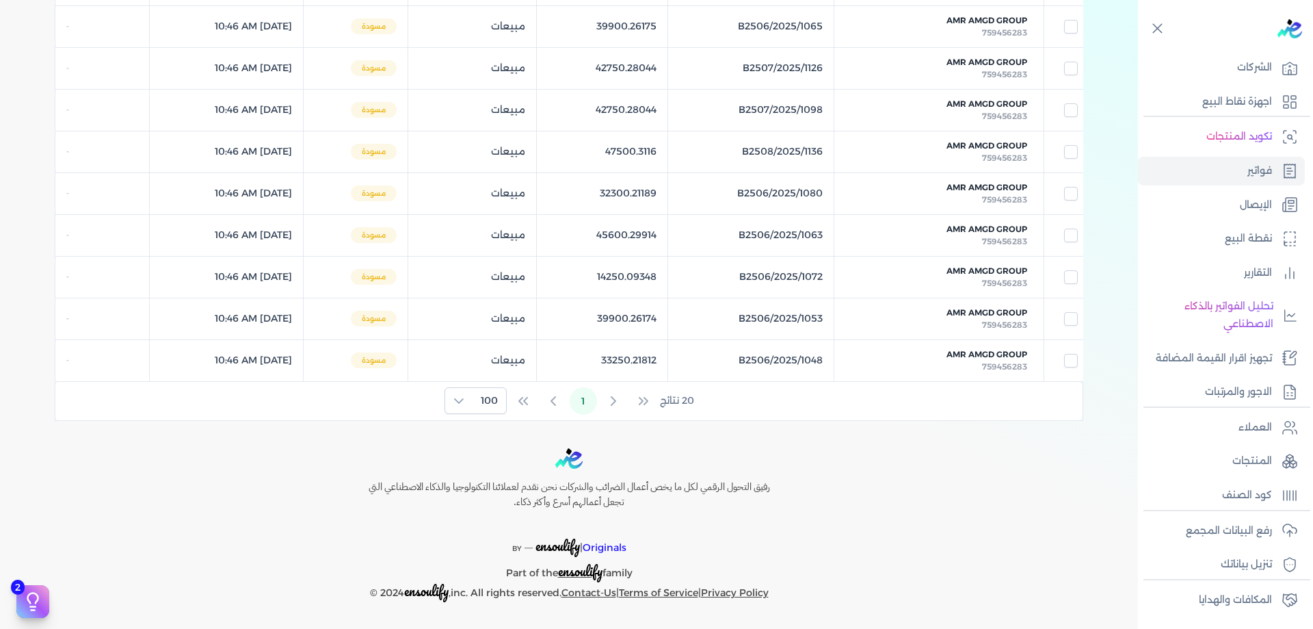
click at [775, 445] on div "Toggle Navigation الاسعار العمولات مساعدة خدمة العملاء دليل المستخدم تسجيل الدخ…" at bounding box center [569, 314] width 1138 height 629
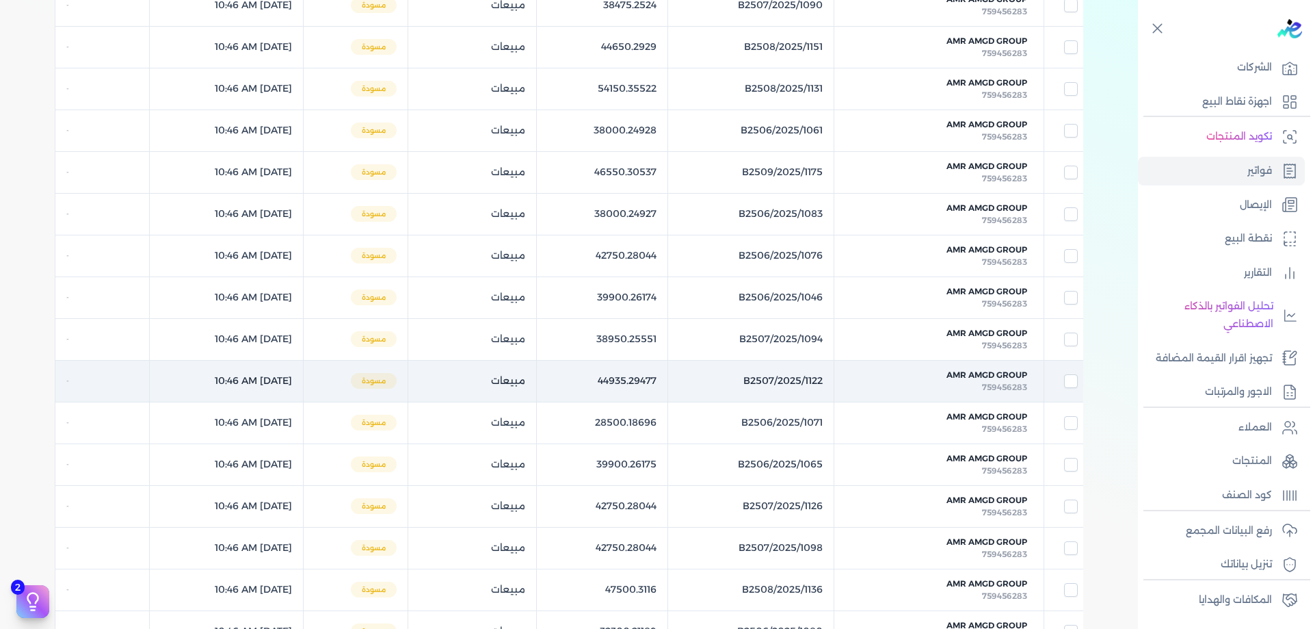
scroll to position [172, 0]
